Goal: Information Seeking & Learning: Find specific fact

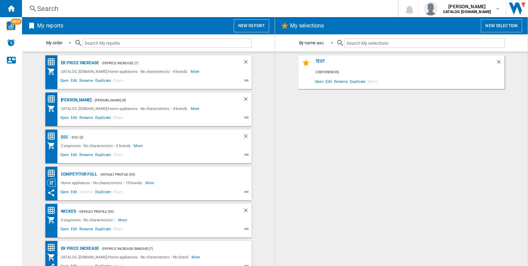
click at [143, 12] on div "Search" at bounding box center [208, 9] width 343 height 10
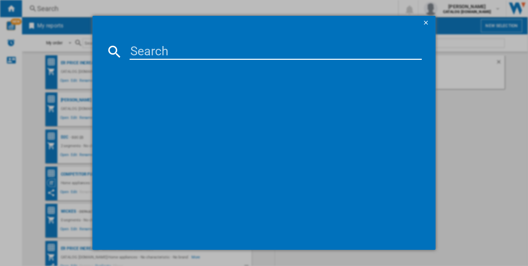
click at [154, 56] on input at bounding box center [276, 51] width 292 height 16
paste input "1sF3yHdm"
type input "1sF3yHdm"
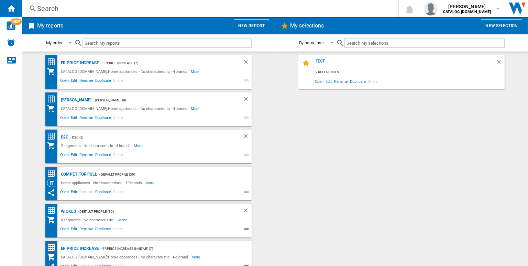
click at [163, 7] on div "Search" at bounding box center [208, 9] width 343 height 10
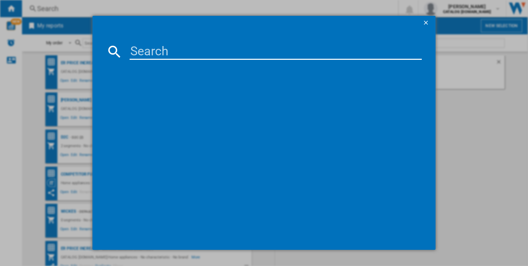
click at [180, 57] on input at bounding box center [276, 51] width 292 height 16
paste input "RMB954E9VX"
type input "RMB954E9VX"
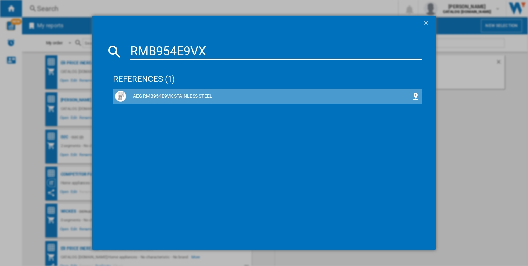
click at [200, 101] on div "AEG RMB954E9VX STAINLESS STEEL" at bounding box center [267, 96] width 305 height 11
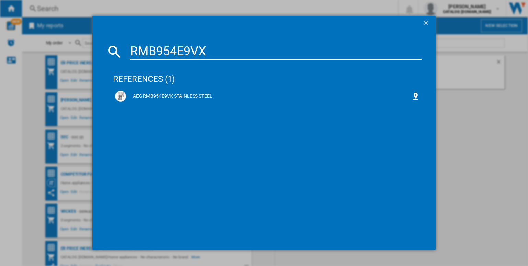
click at [177, 100] on div "AEG RMB954E9VX STAINLESS STEEL" at bounding box center [267, 96] width 305 height 11
click at [192, 52] on input "RMB954E9VX" at bounding box center [276, 51] width 292 height 16
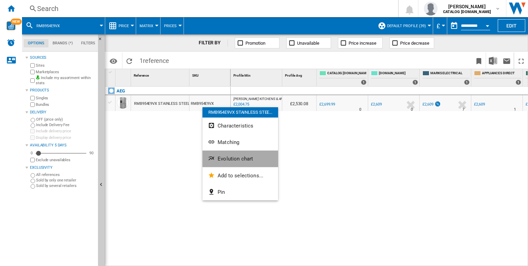
click at [217, 163] on button "Evolution chart" at bounding box center [240, 159] width 76 height 16
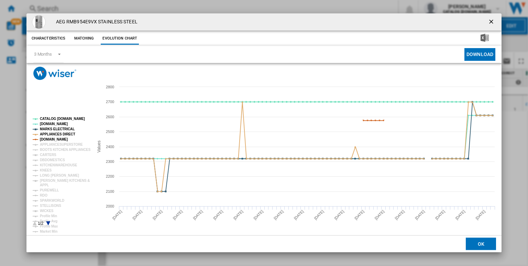
click at [50, 223] on rect "Product popup" at bounding box center [60, 171] width 60 height 114
click at [49, 222] on icon "Product popup" at bounding box center [48, 223] width 4 height 4
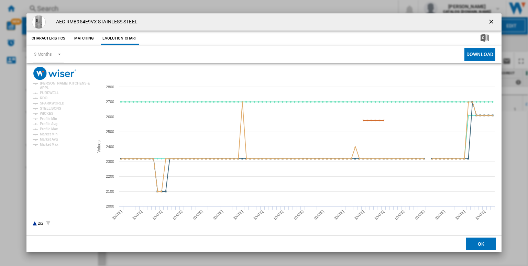
click at [33, 223] on rect "Product popup" at bounding box center [60, 171] width 60 height 114
click at [34, 224] on icon "Product popup" at bounding box center [35, 223] width 4 height 4
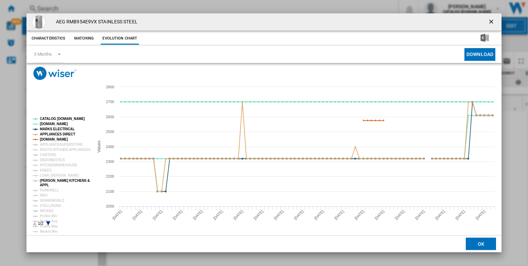
click at [49, 183] on tspan "[PERSON_NAME] KITCHENS &" at bounding box center [65, 181] width 50 height 4
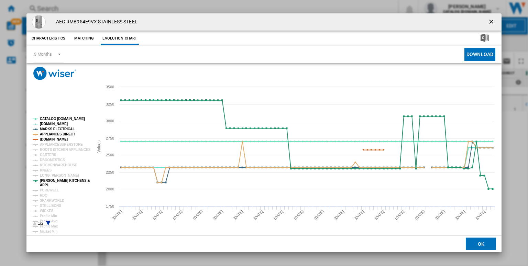
click at [43, 124] on tspan "[DOMAIN_NAME]" at bounding box center [54, 124] width 28 height 4
click at [52, 129] on tspan "MARKS ELECTRICAL" at bounding box center [57, 129] width 35 height 4
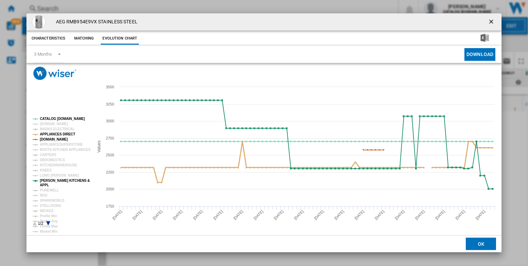
click at [56, 134] on tspan "APPLIANCES DIRECT" at bounding box center [57, 134] width 35 height 4
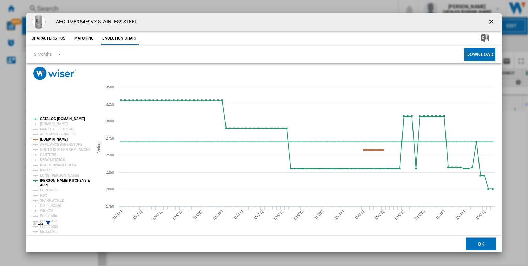
click at [59, 137] on tspan "[DOMAIN_NAME]" at bounding box center [54, 139] width 28 height 4
click at [68, 144] on tspan "APPLIANCESUPERSTORE" at bounding box center [61, 145] width 43 height 4
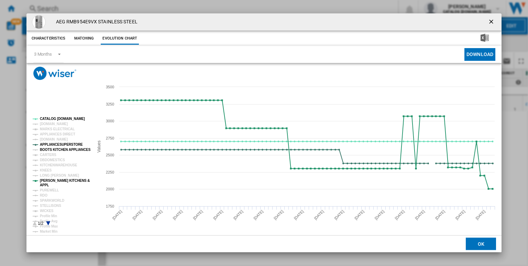
click at [52, 150] on tspan "BOOTS KITCHEN APPLIANCES" at bounding box center [65, 150] width 51 height 4
click at [46, 155] on tspan "CARTERS" at bounding box center [48, 155] width 16 height 4
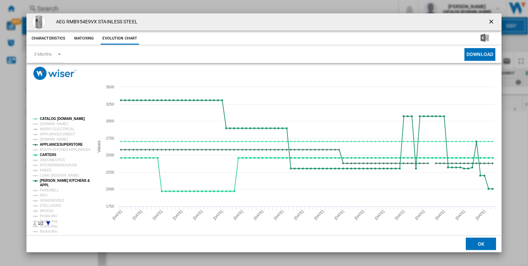
click at [46, 155] on tspan "CARTERS" at bounding box center [48, 155] width 16 height 4
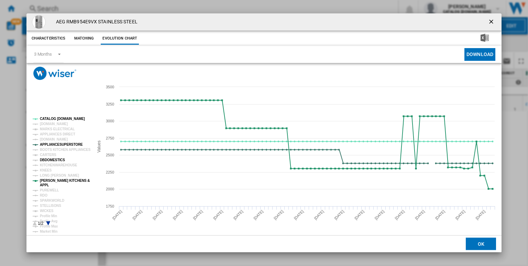
click at [43, 158] on tspan "DBDOMESTICS" at bounding box center [52, 160] width 25 height 4
click at [46, 165] on tspan "KITCHENWAREHOUSE" at bounding box center [58, 165] width 37 height 4
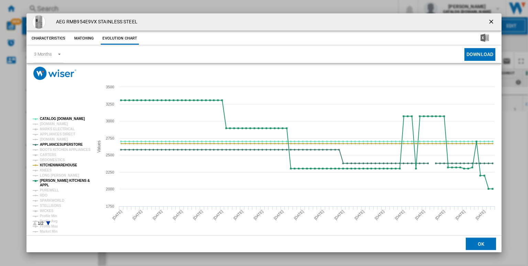
click at [46, 165] on tspan "KITCHENWAREHOUSE" at bounding box center [58, 165] width 37 height 4
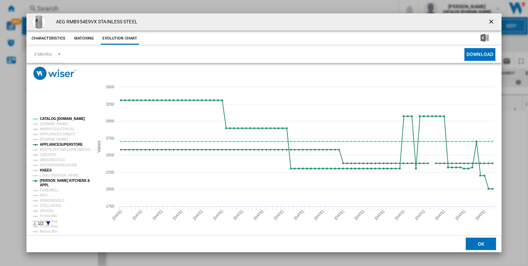
click at [45, 172] on tspan "KNEES" at bounding box center [46, 170] width 12 height 4
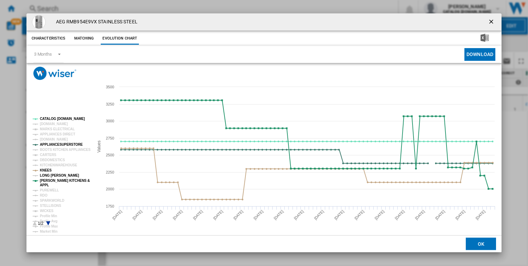
click at [46, 176] on tspan "LONG [PERSON_NAME]" at bounding box center [59, 176] width 39 height 4
click at [47, 191] on tspan "PUREWELL" at bounding box center [49, 190] width 19 height 4
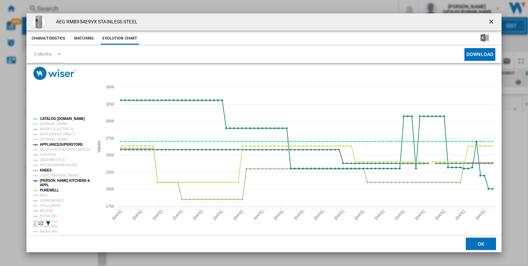
click at [47, 191] on tspan "PUREWELL" at bounding box center [49, 190] width 19 height 4
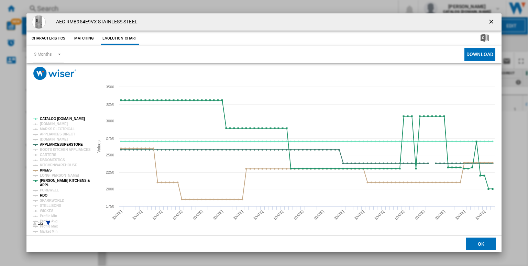
click at [46, 196] on tspan "RDO" at bounding box center [44, 196] width 8 height 4
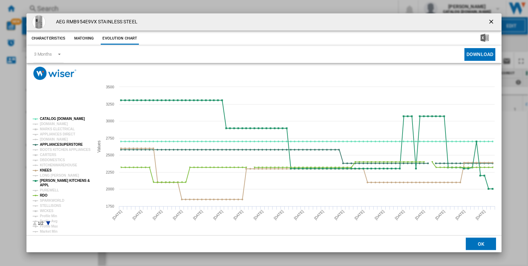
click at [46, 196] on tspan "RDO" at bounding box center [44, 196] width 8 height 4
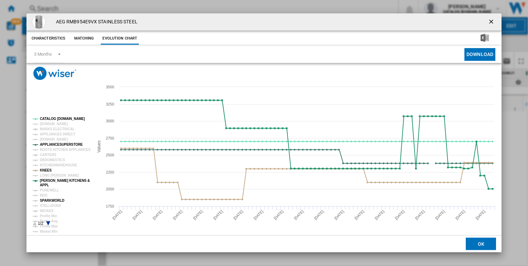
click at [46, 202] on tspan "SPARKWORLD" at bounding box center [52, 201] width 24 height 4
click at [49, 206] on tspan "STELLISONS" at bounding box center [50, 206] width 21 height 4
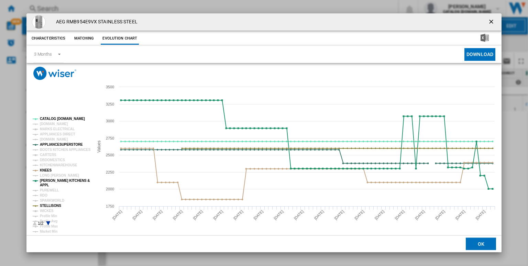
click at [49, 206] on tspan "STELLISONS" at bounding box center [50, 206] width 21 height 4
click at [46, 209] on tspan "WICKES" at bounding box center [47, 211] width 14 height 4
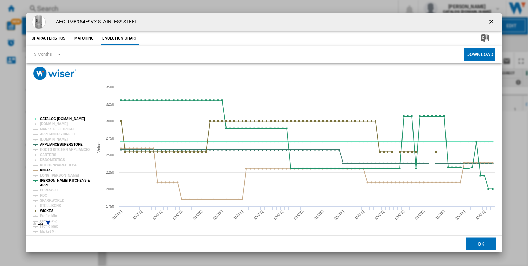
click at [46, 209] on tspan "WICKES" at bounding box center [47, 211] width 14 height 4
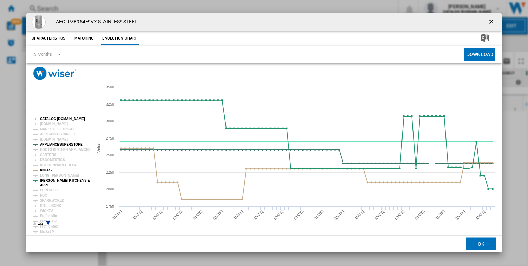
click at [79, 20] on h4 "AEG RMB954E9VX STAINLESS STEEL" at bounding box center [95, 22] width 85 height 7
copy h4 "RMB954E9VX"
click at [491, 17] on button "Product popup" at bounding box center [492, 22] width 14 height 14
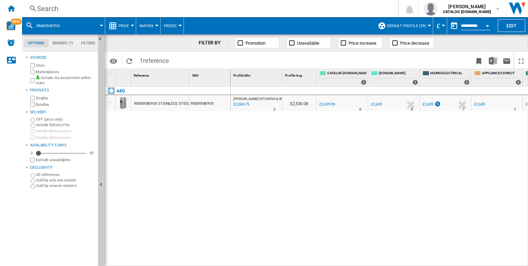
click at [247, 103] on div "£2,004.75" at bounding box center [240, 104] width 17 height 7
click at [144, 5] on div "Search" at bounding box center [208, 9] width 343 height 10
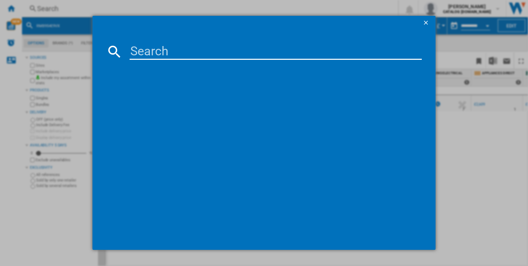
click at [158, 55] on input at bounding box center [276, 51] width 292 height 16
type input "ORC7P321DX"
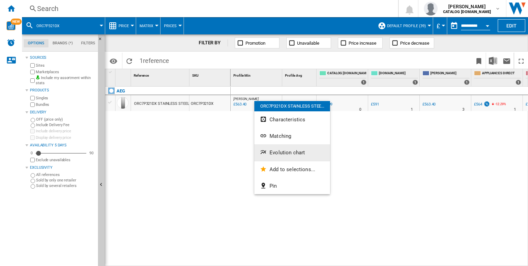
click at [288, 147] on button "Evolution chart" at bounding box center [292, 152] width 76 height 16
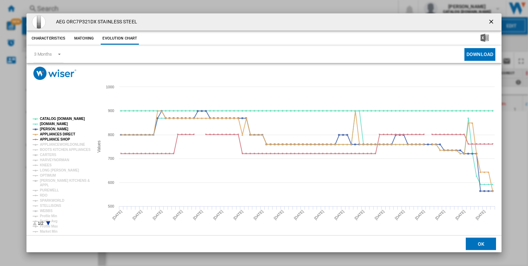
click at [82, 21] on h4 "AEG ORC7P321DX STAINLESS STEEL" at bounding box center [95, 22] width 85 height 7
click at [493, 21] on ng-md-icon "getI18NText('BUTTONS.CLOSE_DIALOG')" at bounding box center [492, 22] width 8 height 8
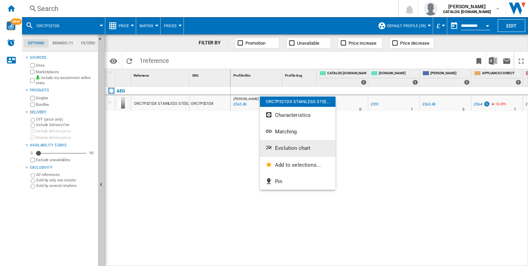
click at [286, 154] on button "Evolution chart" at bounding box center [298, 148] width 76 height 16
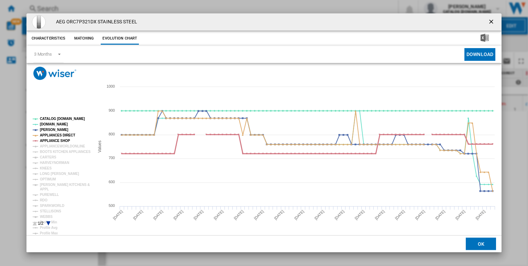
click at [53, 140] on tspan "APPLIANCE SHOP" at bounding box center [55, 141] width 30 height 4
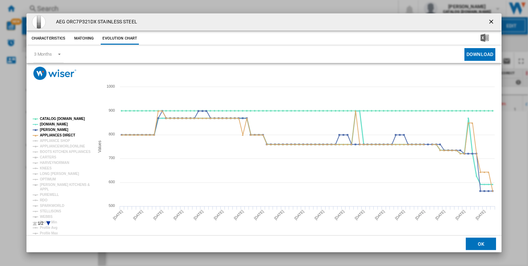
click at [48, 124] on tspan "[DOMAIN_NAME]" at bounding box center [54, 124] width 28 height 4
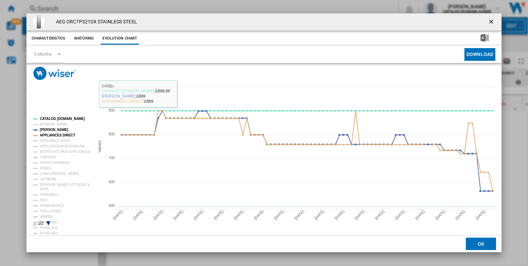
click at [82, 22] on h4 "AEG ORC7P321DX STAINLESS STEEL" at bounding box center [95, 22] width 85 height 7
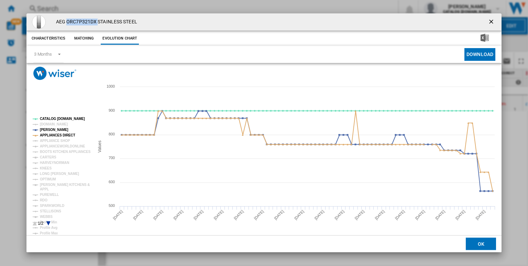
click at [82, 22] on h4 "AEG ORC7P321DX STAINLESS STEEL" at bounding box center [95, 22] width 85 height 7
copy h4 "ORC7P321DX"
drag, startPoint x: 179, startPoint y: 47, endPoint x: 205, endPoint y: 52, distance: 25.8
click at [179, 47] on span "Product popup" at bounding box center [165, 54] width 202 height 17
click at [495, 23] on ng-md-icon "getI18NText('BUTTONS.CLOSE_DIALOG')" at bounding box center [492, 22] width 8 height 8
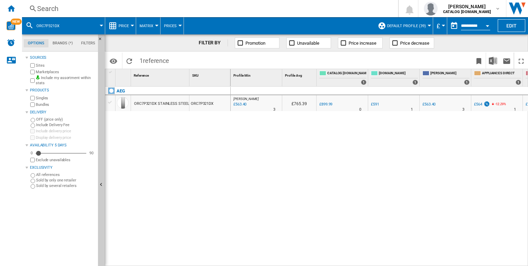
click at [234, 104] on div "£563.40" at bounding box center [239, 104] width 14 height 7
